Goal: Task Accomplishment & Management: Manage account settings

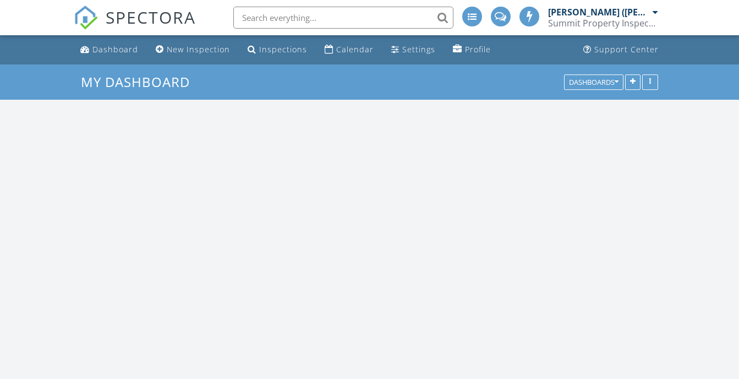
scroll to position [908, 756]
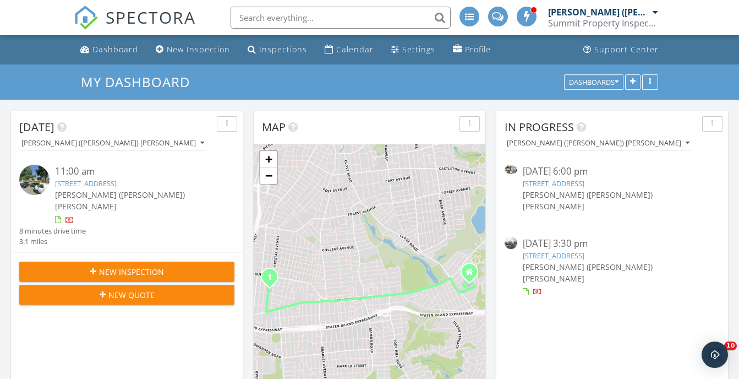
click at [117, 178] on link "279 Collfield Ave, STATEN ISLAND, NY 10314" at bounding box center [86, 183] width 62 height 10
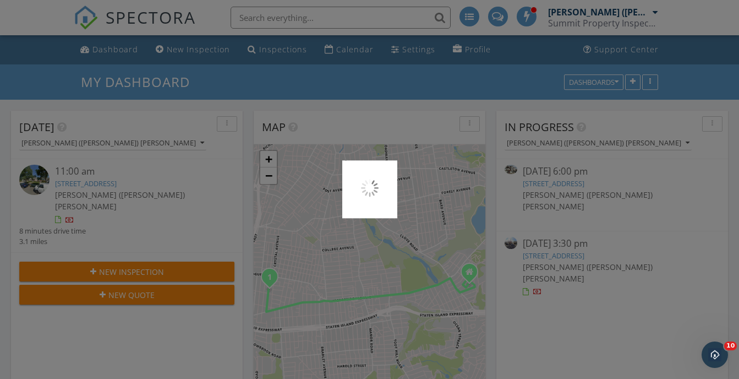
scroll to position [0, 0]
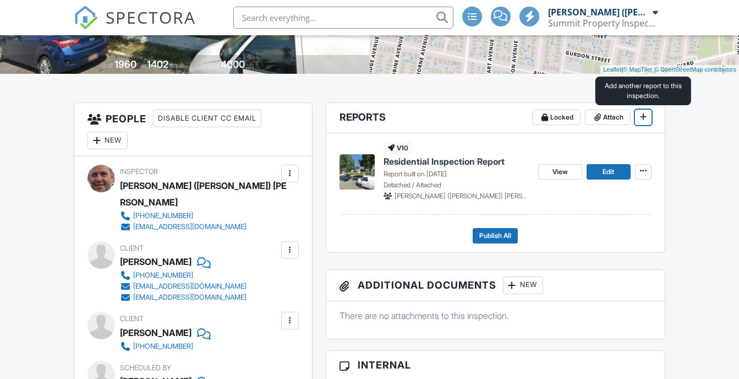
click at [642, 122] on span at bounding box center [643, 116] width 11 height 11
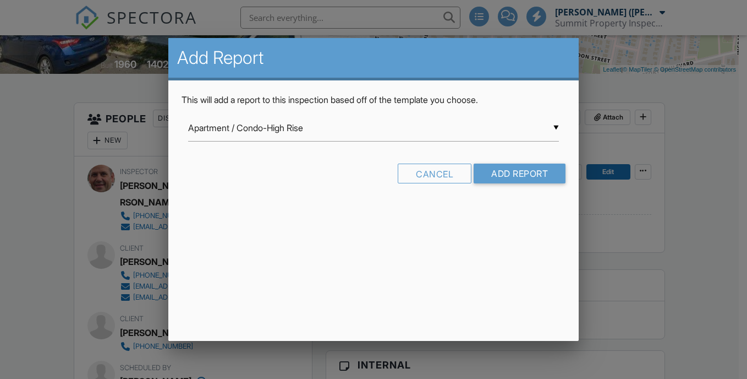
click at [543, 133] on div "▼ Apartment / Condo-High Rise Apartment / Condo-High Rise ASHI Residential Insp…" at bounding box center [373, 127] width 371 height 27
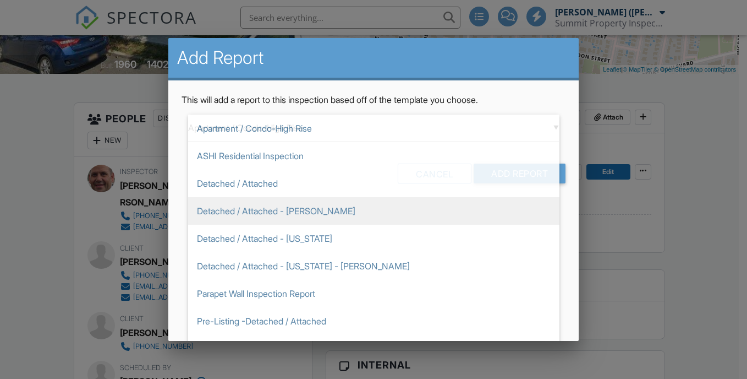
click at [329, 215] on span "Detached / Attached - [PERSON_NAME]" at bounding box center [373, 211] width 371 height 28
type input "Detached / Attached - [PERSON_NAME]"
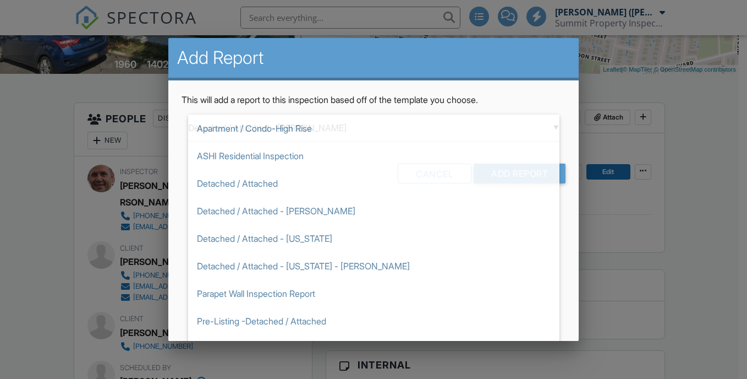
scroll to position [51, 0]
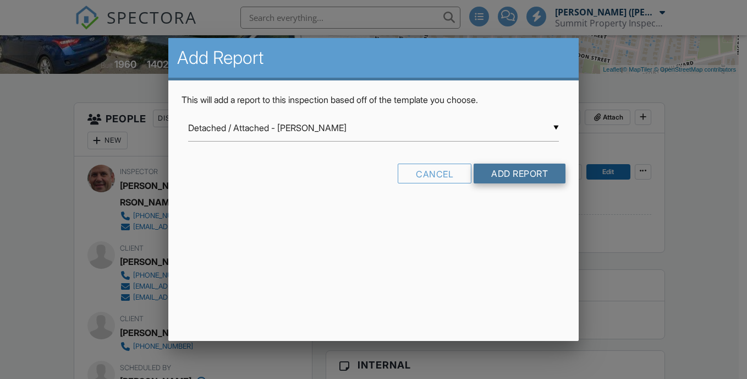
click at [511, 179] on input "Add Report" at bounding box center [520, 173] width 92 height 20
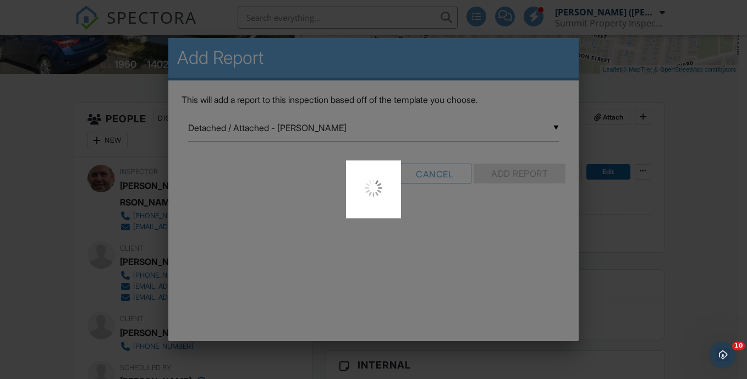
scroll to position [0, 0]
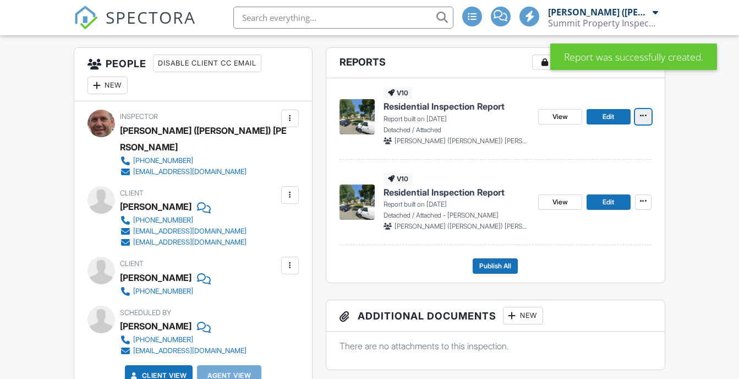
click at [639, 124] on button at bounding box center [643, 116] width 17 height 15
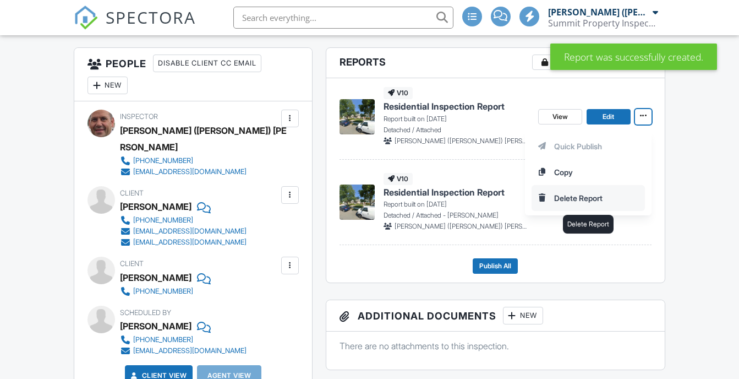
click at [577, 200] on input "Delete Report" at bounding box center [588, 197] width 112 height 25
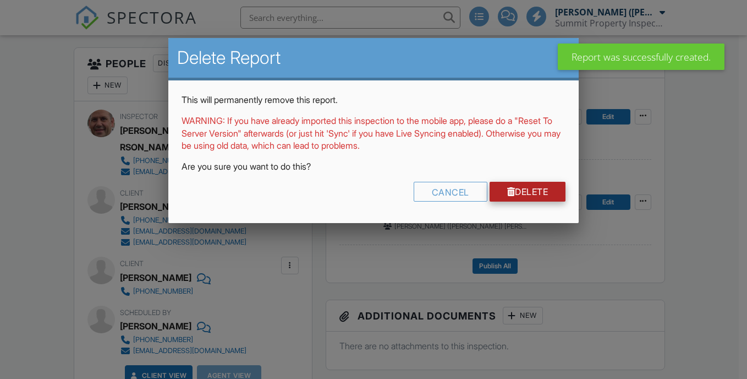
click at [534, 188] on link "Delete" at bounding box center [528, 192] width 76 height 20
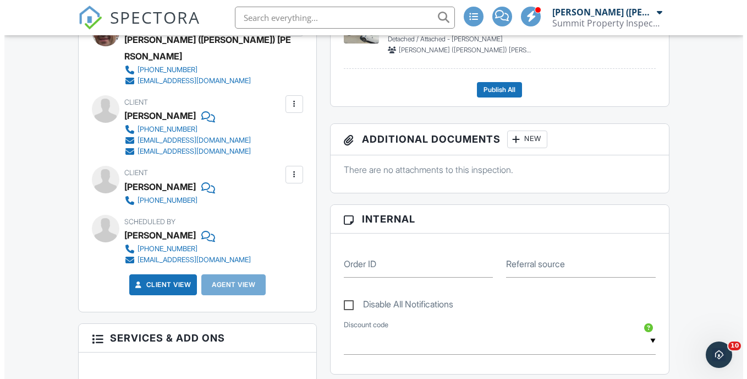
scroll to position [385, 0]
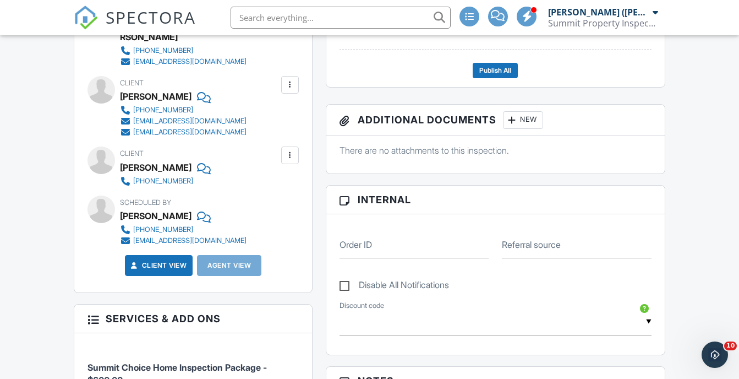
click at [524, 122] on div "New" at bounding box center [523, 120] width 40 height 18
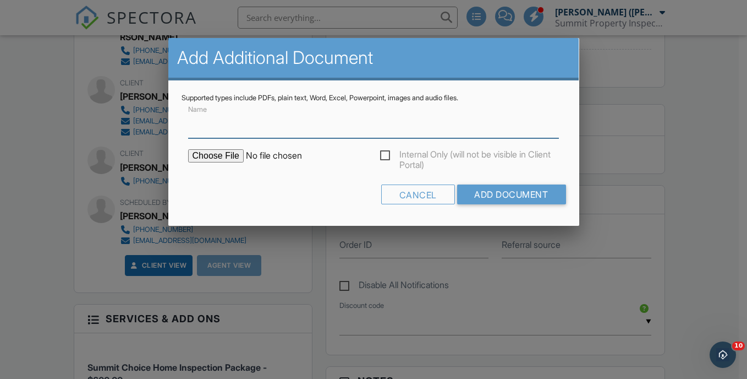
click at [362, 136] on input "Name" at bounding box center [373, 124] width 371 height 27
type input "Final Walkthrough Checklist"
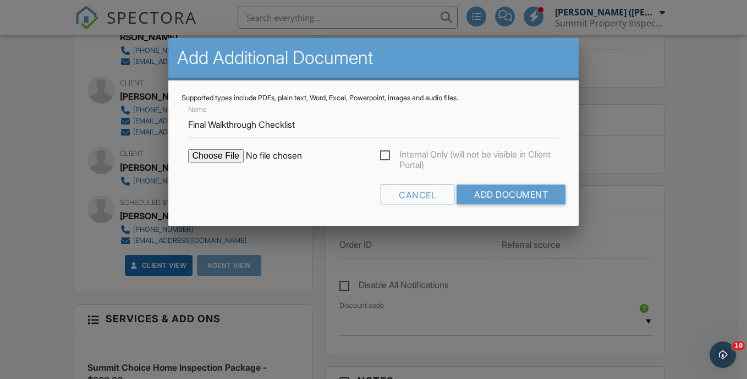
click at [239, 159] on input "file" at bounding box center [281, 155] width 187 height 13
type input "C:\fakepath\Final_Walk-Thru_Check_list.pdf"
click at [517, 199] on input "Add Document" at bounding box center [511, 194] width 109 height 20
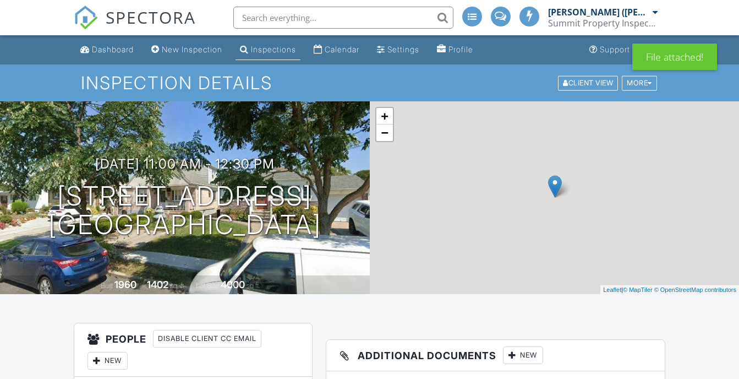
scroll to position [283, 0]
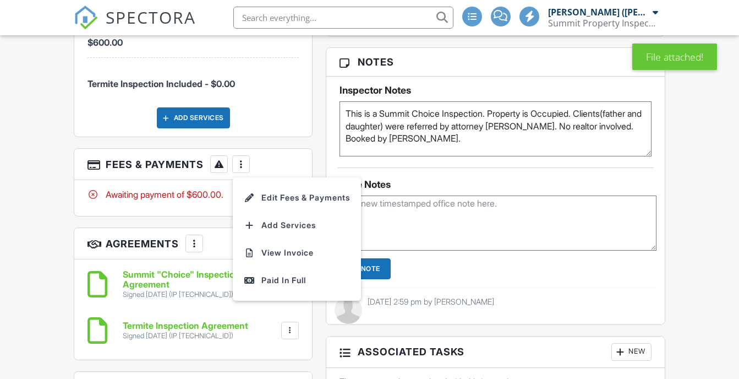
scroll to position [810, 0]
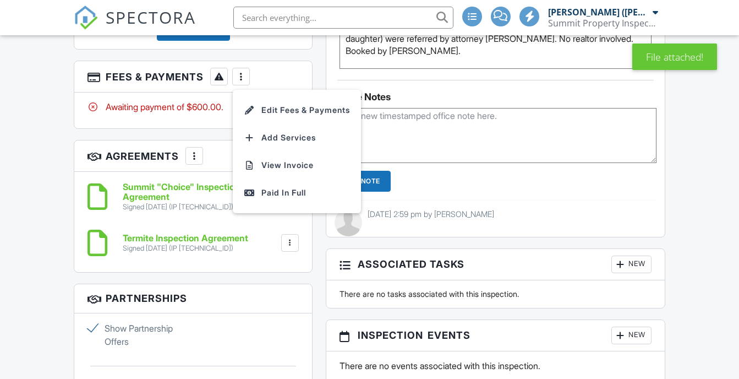
click at [298, 236] on div "Termite Inspection Agreement Signed 09/24/2025 (IP 100.2.172.211) File Delete D…" at bounding box center [207, 242] width 183 height 19
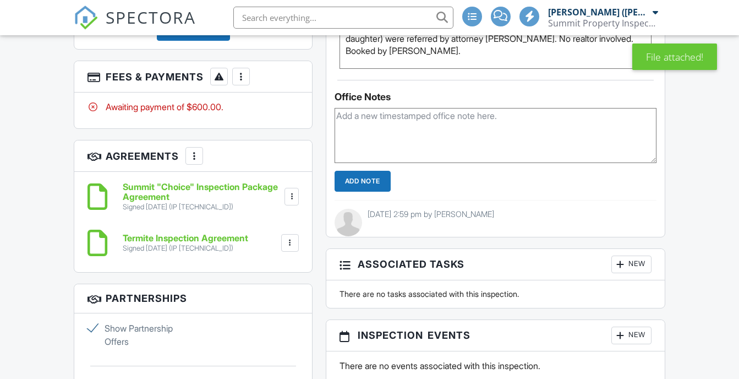
click at [239, 71] on div at bounding box center [240, 76] width 11 height 11
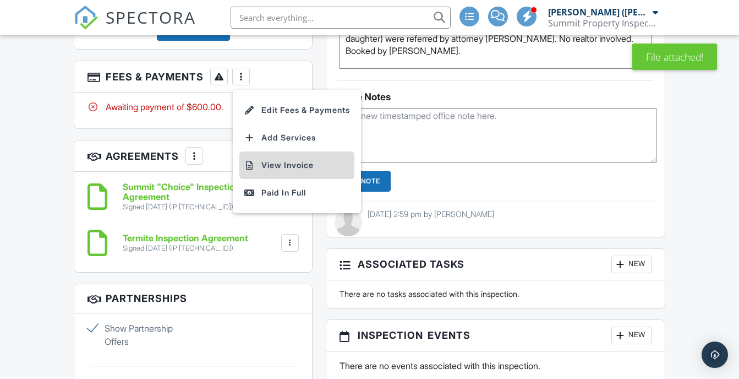
click at [280, 151] on li "View Invoice" at bounding box center [296, 165] width 115 height 28
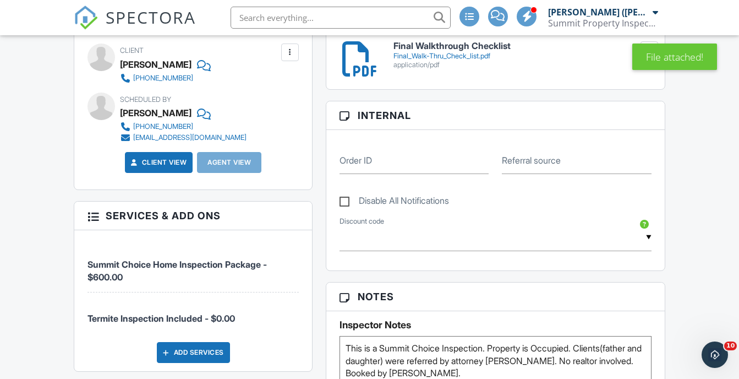
scroll to position [425, 0]
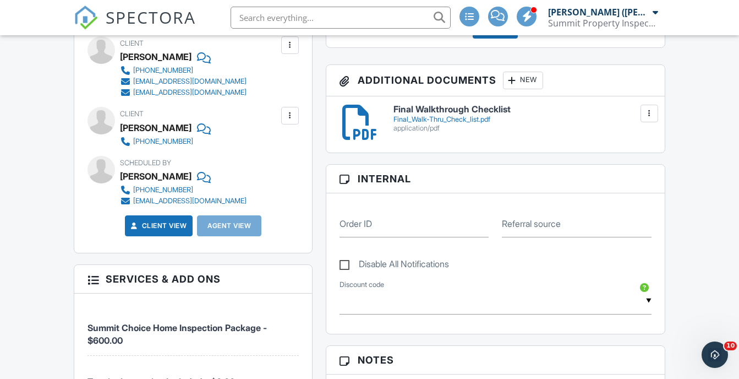
click at [463, 115] on div "Final_Walk-Thru_Check_list.pdf" at bounding box center [521, 119] width 257 height 9
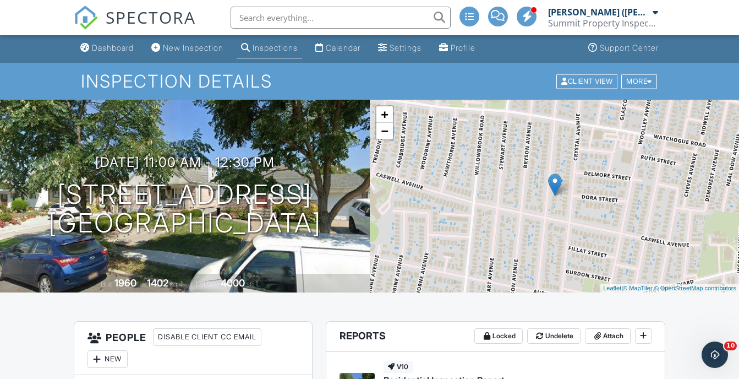
scroll to position [0, 0]
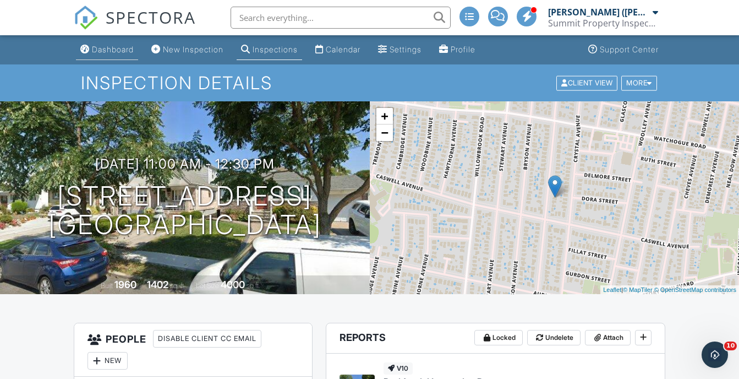
click at [113, 52] on div "Dashboard" at bounding box center [113, 49] width 42 height 9
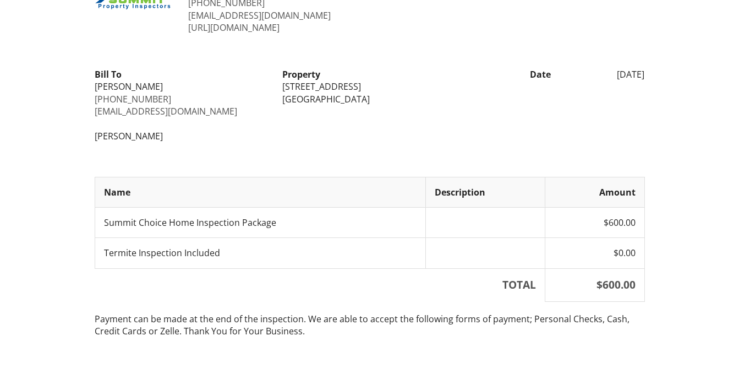
scroll to position [95, 0]
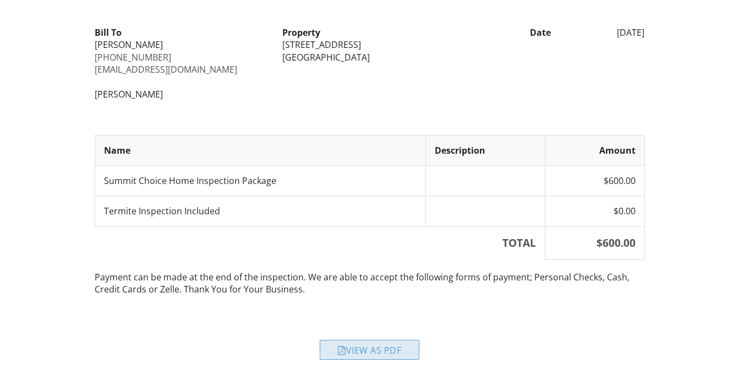
click at [404, 348] on div "View as PDF" at bounding box center [370, 349] width 100 height 20
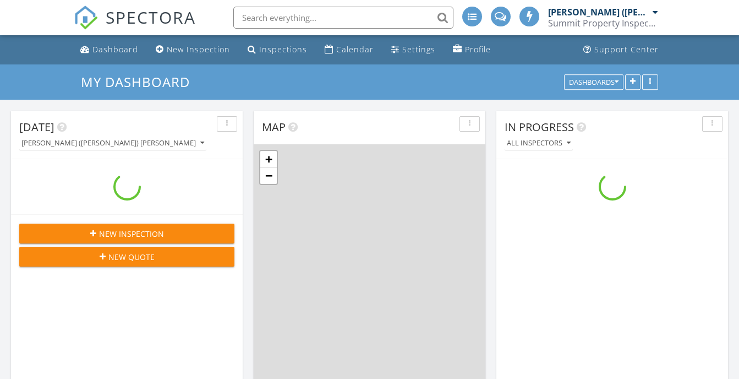
scroll to position [908, 756]
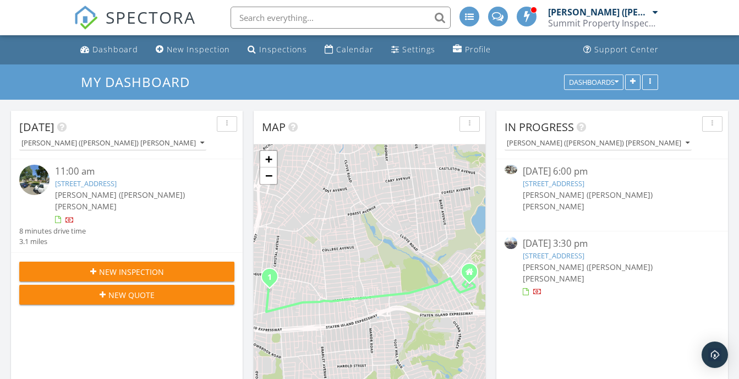
click at [584, 250] on link "[STREET_ADDRESS]" at bounding box center [554, 255] width 62 height 10
